Goal: Transaction & Acquisition: Purchase product/service

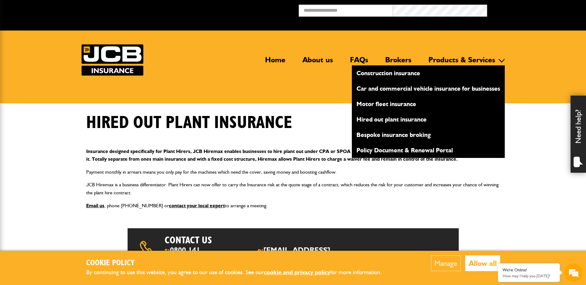
scroll to position [155, 0]
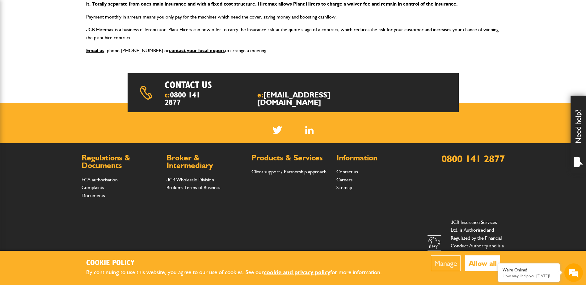
click at [482, 265] on button "Allow all" at bounding box center [482, 264] width 35 height 16
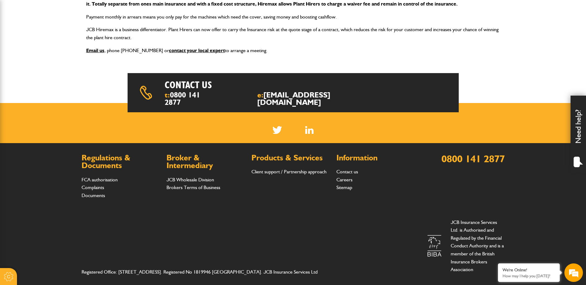
scroll to position [0, 0]
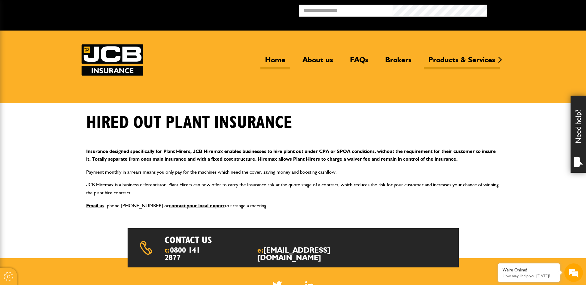
click at [268, 61] on link "Home" at bounding box center [275, 62] width 30 height 14
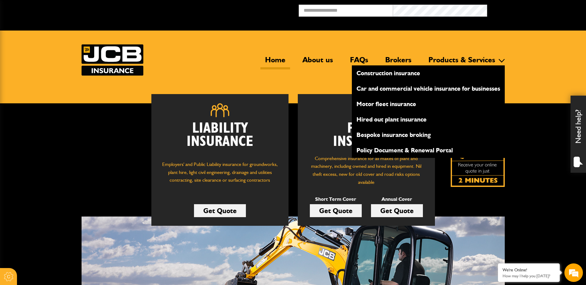
click at [474, 61] on link "Products & Services" at bounding box center [462, 62] width 76 height 14
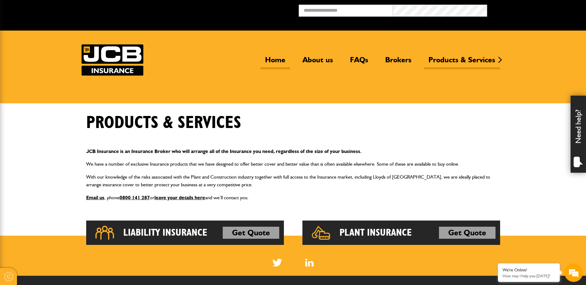
click at [273, 55] on link "Home" at bounding box center [275, 62] width 30 height 14
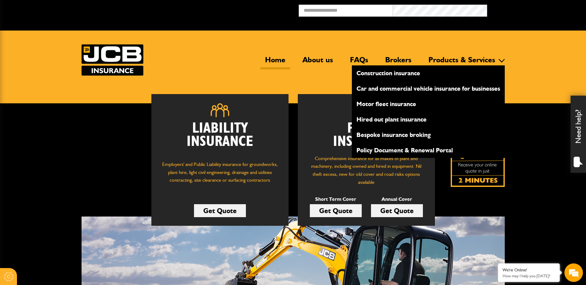
click at [482, 63] on li "Products & Services Construction insurance Car and commercial vehicle insurance…" at bounding box center [464, 59] width 81 height 7
click at [479, 61] on link "Products & Services" at bounding box center [462, 62] width 76 height 14
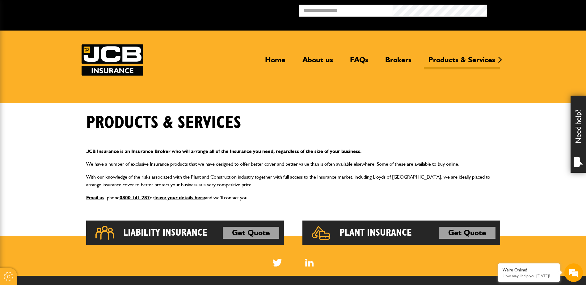
click at [220, 84] on header "Home About us FAQs Brokers Products & Services Construction insurance Car and c…" at bounding box center [293, 67] width 586 height 73
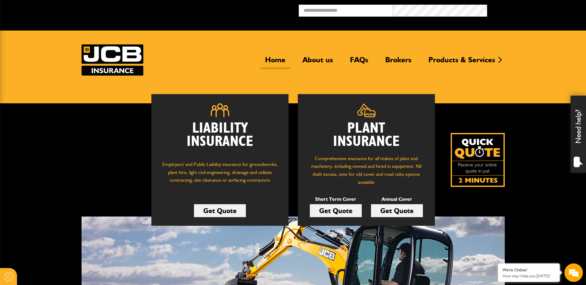
click at [340, 215] on link "Get Quote" at bounding box center [336, 210] width 52 height 13
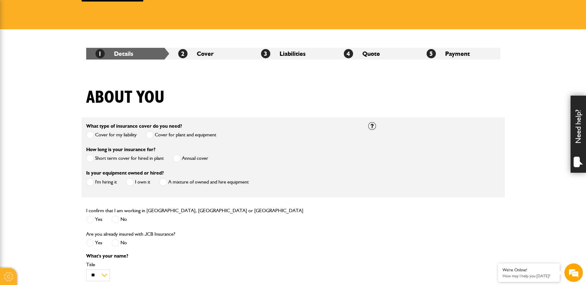
scroll to position [154, 0]
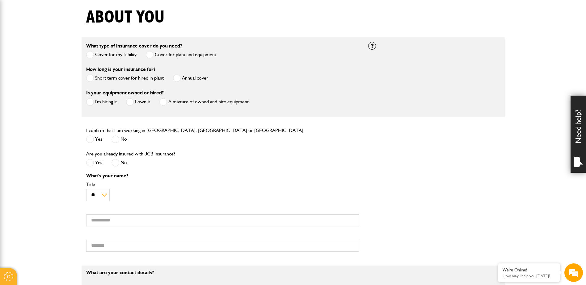
click at [113, 101] on label "I'm hiring it" at bounding box center [101, 102] width 31 height 8
click at [90, 102] on span at bounding box center [90, 102] width 8 height 8
click at [288, 89] on div "Is your equipment owned or hired? I'm hiring it I own it A mixture of owned and…" at bounding box center [222, 100] width 282 height 23
click at [261, 72] on div "How long is your insurance for? Short term cover for hired in plant Annual cover" at bounding box center [222, 76] width 282 height 23
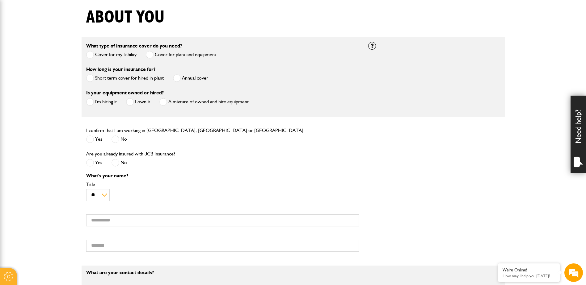
click at [256, 44] on div "What type of insurance cover do you need? Cover for my liability Cover for plan…" at bounding box center [222, 53] width 282 height 23
